Goal: Information Seeking & Learning: Find specific page/section

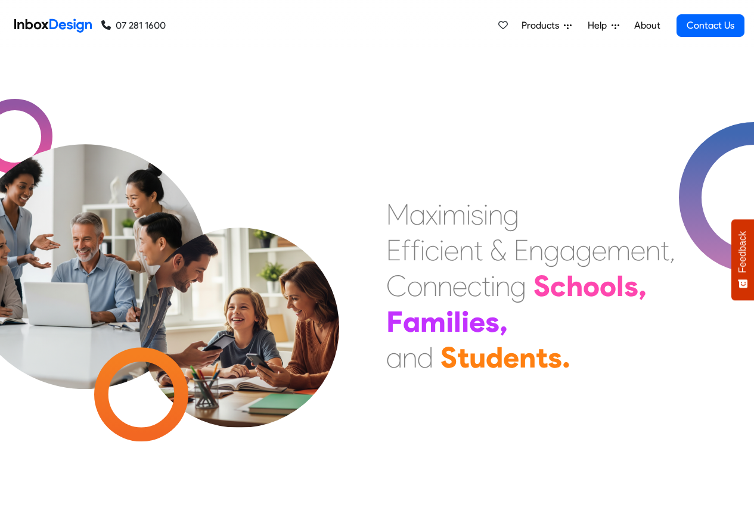
click at [537, 26] on span "Products" at bounding box center [542, 25] width 42 height 14
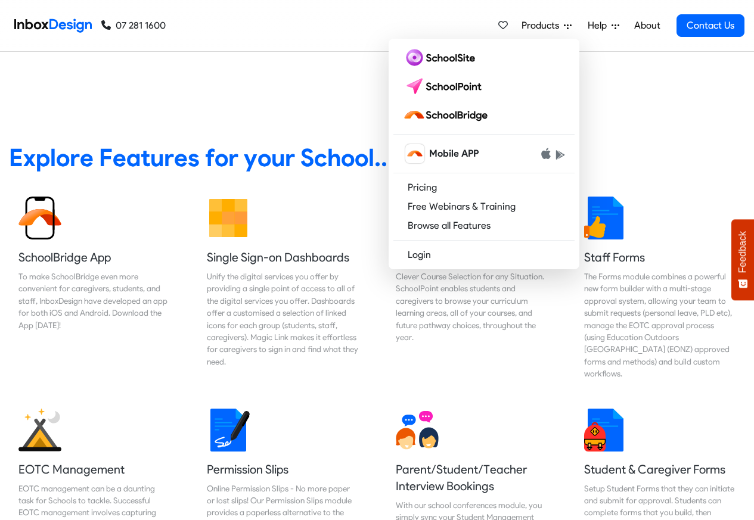
scroll to position [500, 0]
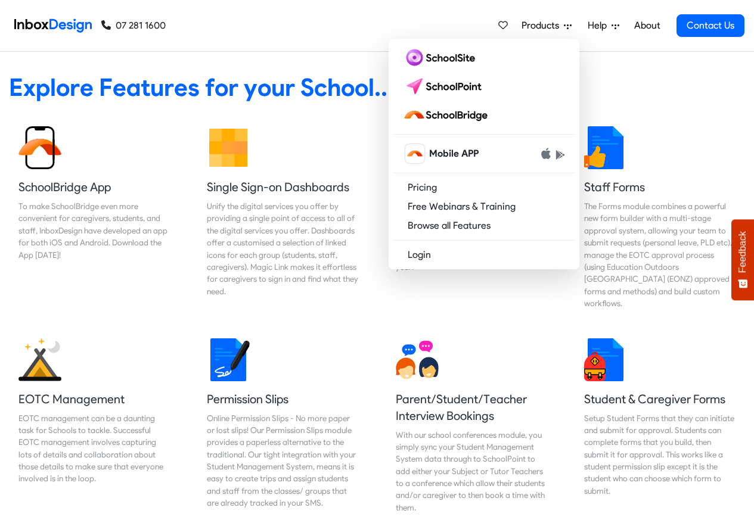
click at [445, 18] on div "Products Mobile APP Pricing Free Webinars & Training Browse all Features Login …" at bounding box center [455, 25] width 579 height 51
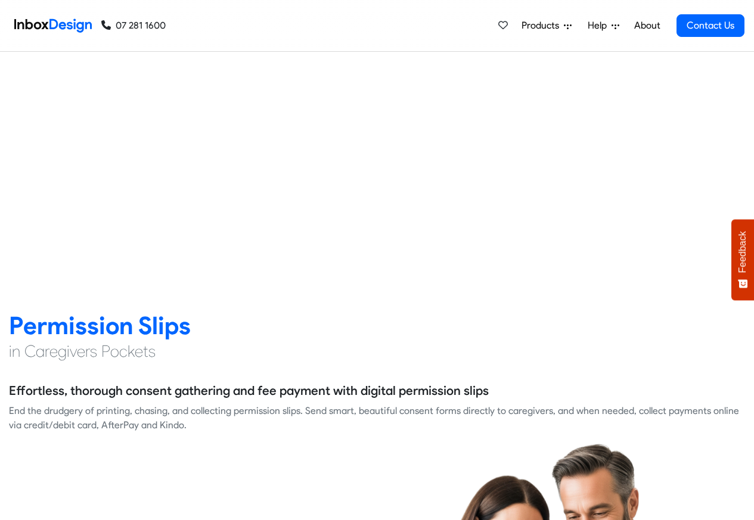
scroll to position [1430, 0]
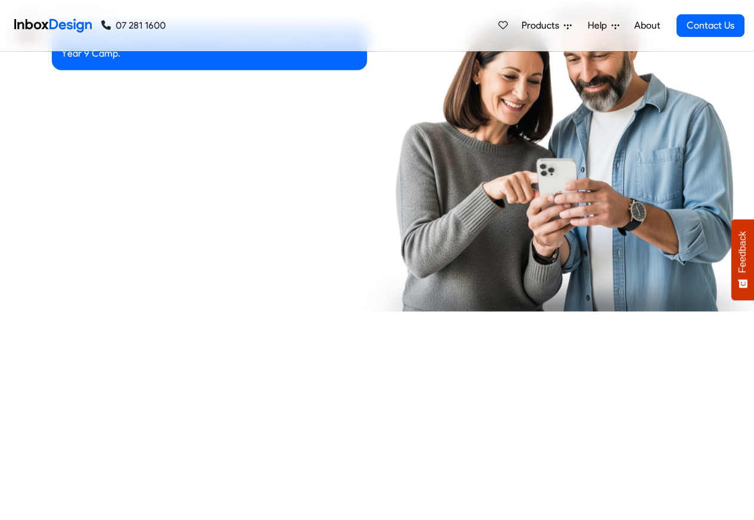
checkbox input "true"
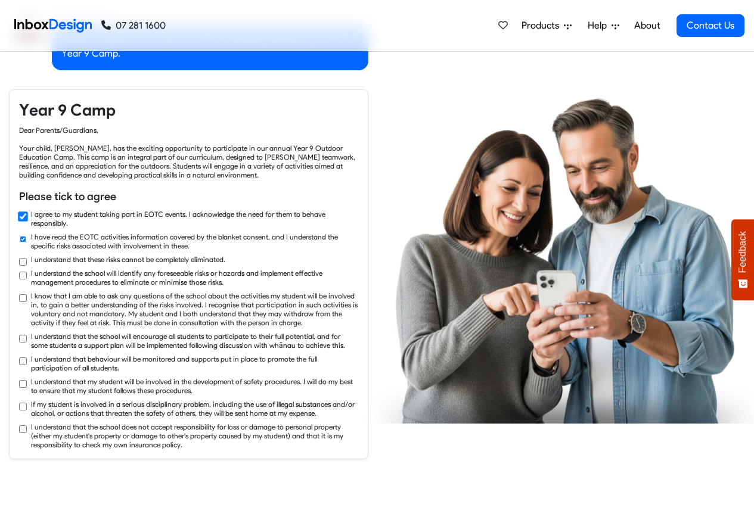
checkbox input "true"
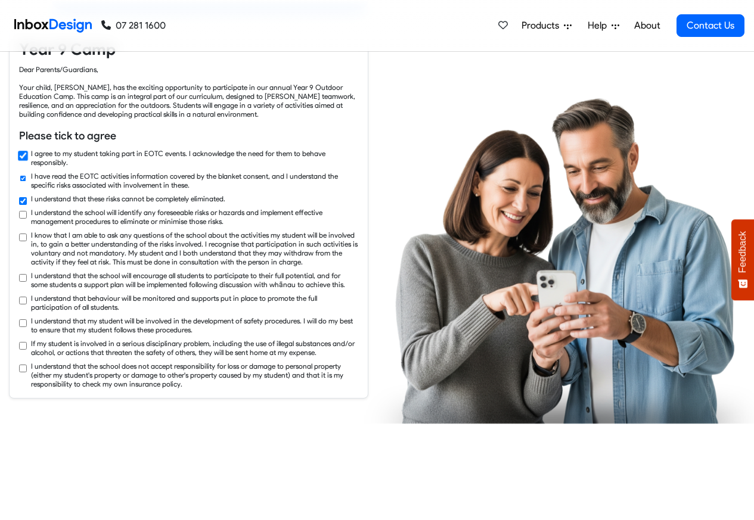
checkbox input "true"
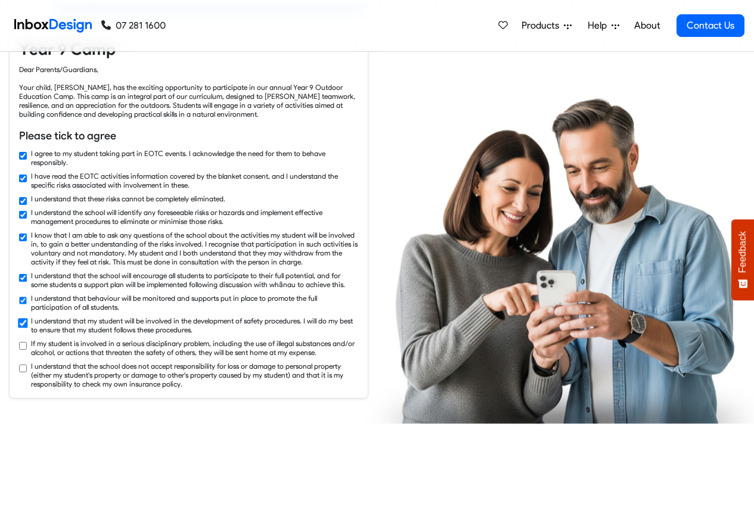
checkbox input "true"
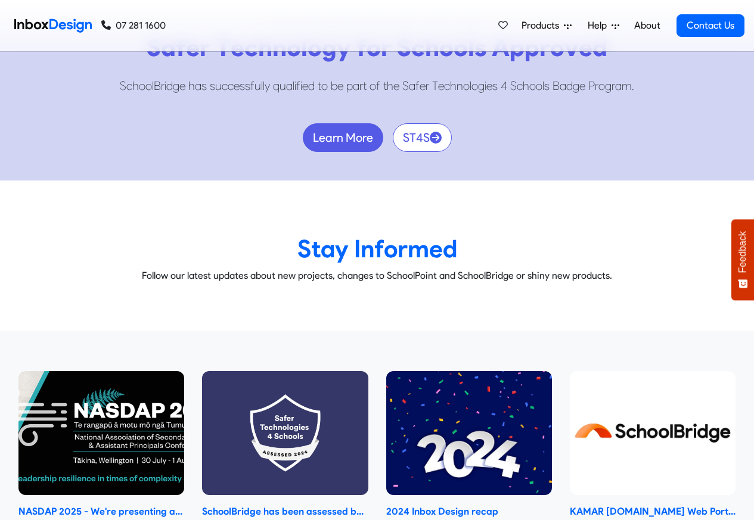
scroll to position [6863, 0]
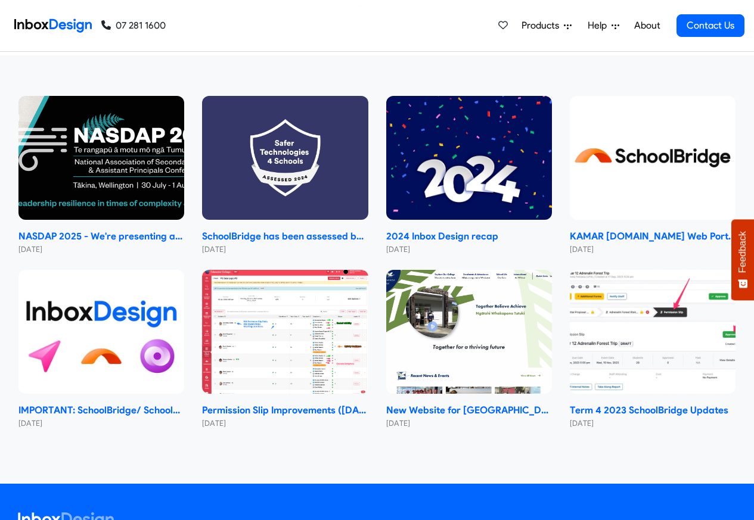
checkbox input "false"
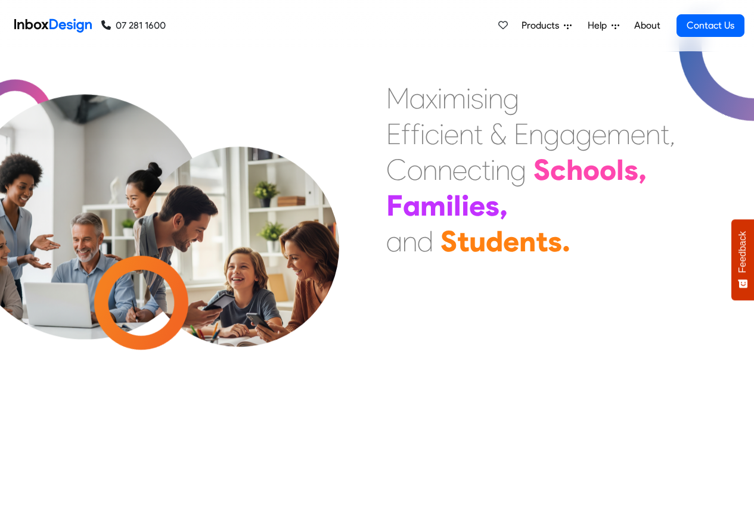
checkbox input "false"
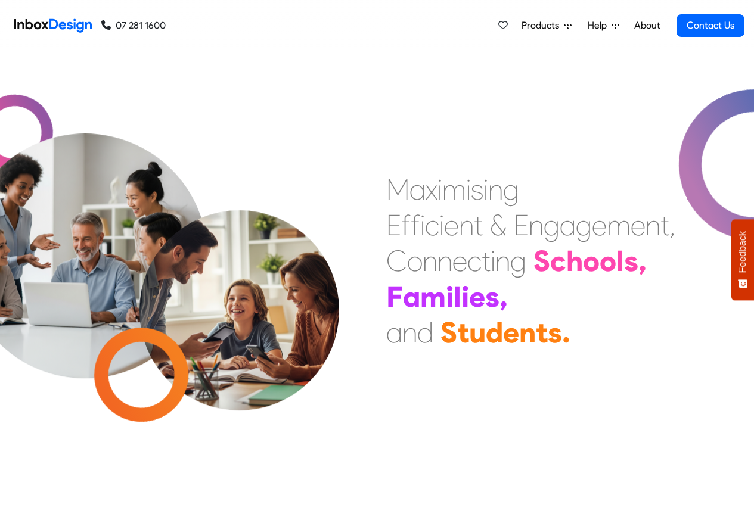
checkbox input "false"
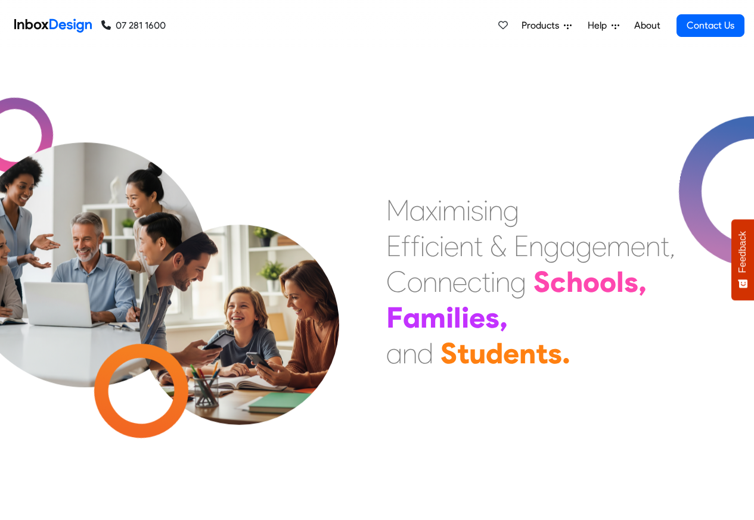
checkbox input "false"
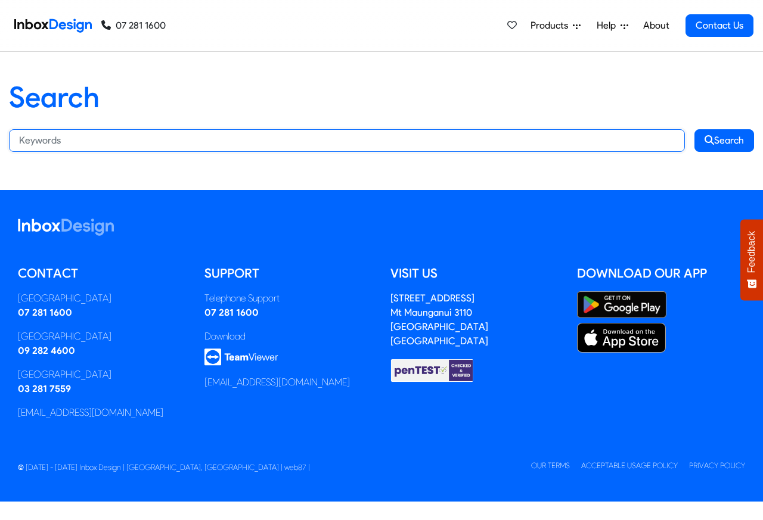
click at [49, 139] on input "Search:" at bounding box center [347, 140] width 676 height 23
paste input "bespoke"
type input "bespoke"
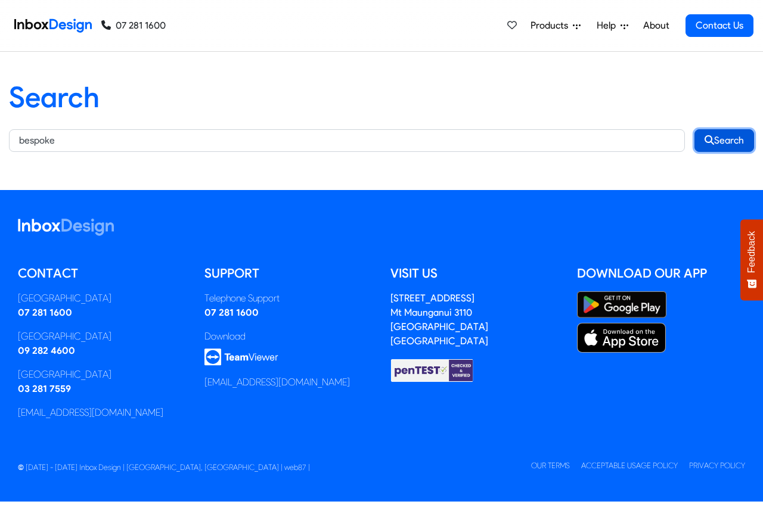
click at [724, 140] on button "Search" at bounding box center [724, 140] width 60 height 23
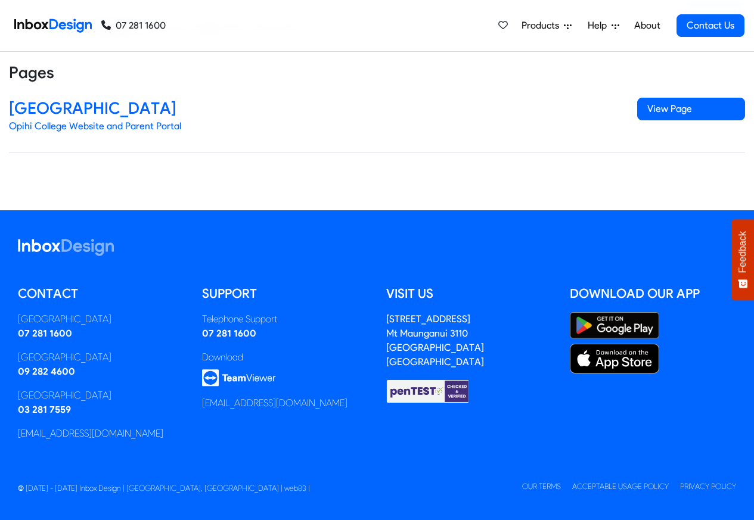
scroll to position [148, 0]
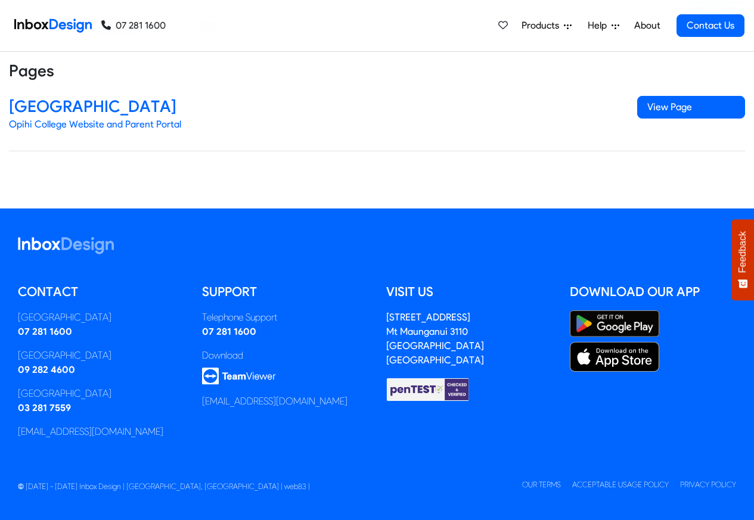
click at [650, 26] on link "About" at bounding box center [646, 26] width 33 height 24
